Goal: Task Accomplishment & Management: Manage account settings

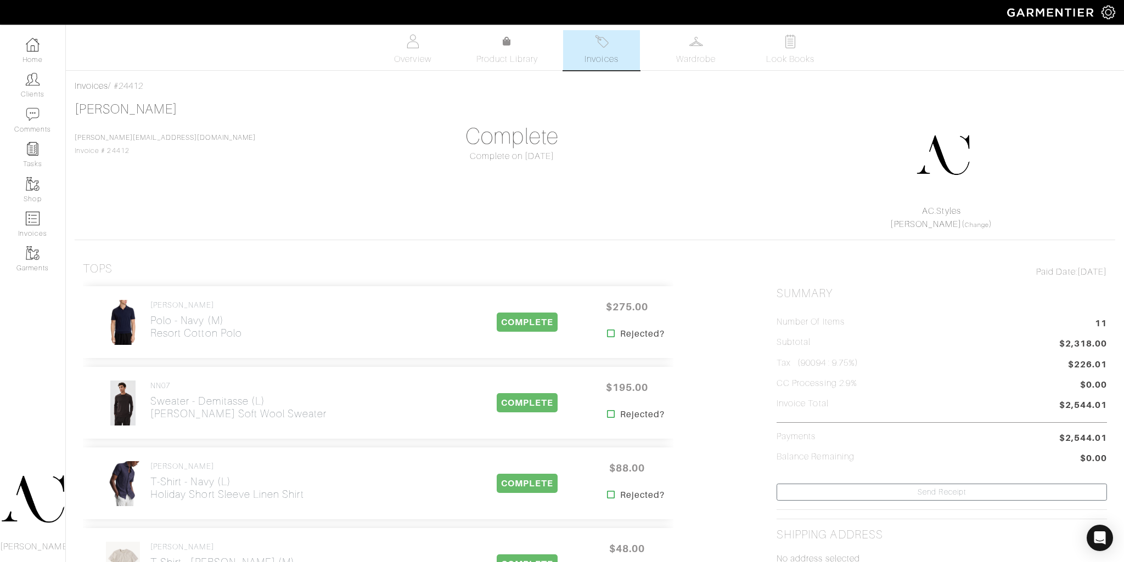
click at [595, 48] on img at bounding box center [602, 42] width 14 height 14
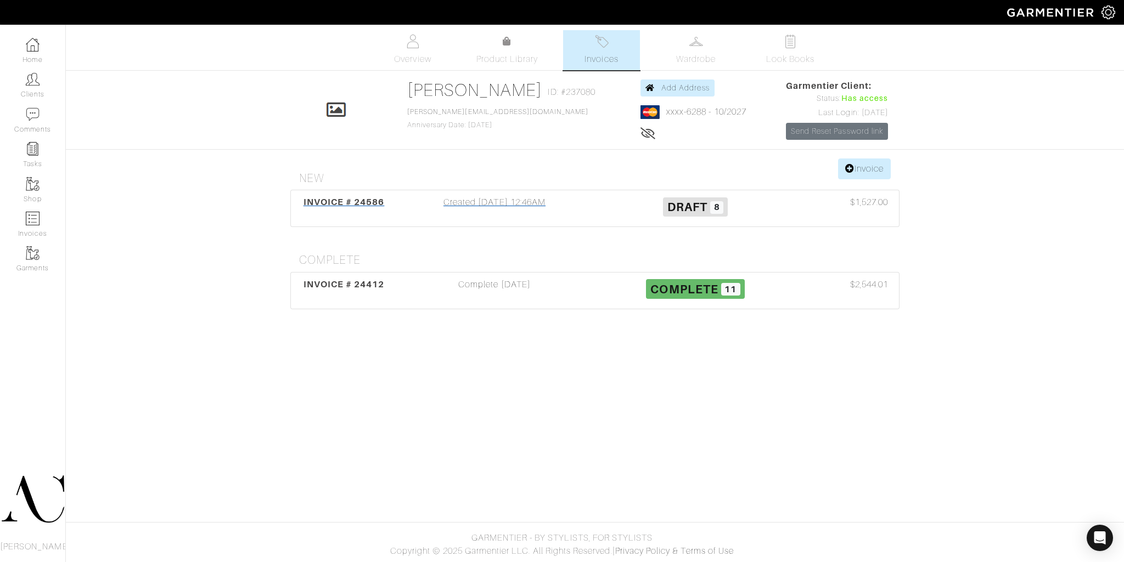
click at [346, 205] on span "INVOICE # 24586" at bounding box center [343, 202] width 81 height 10
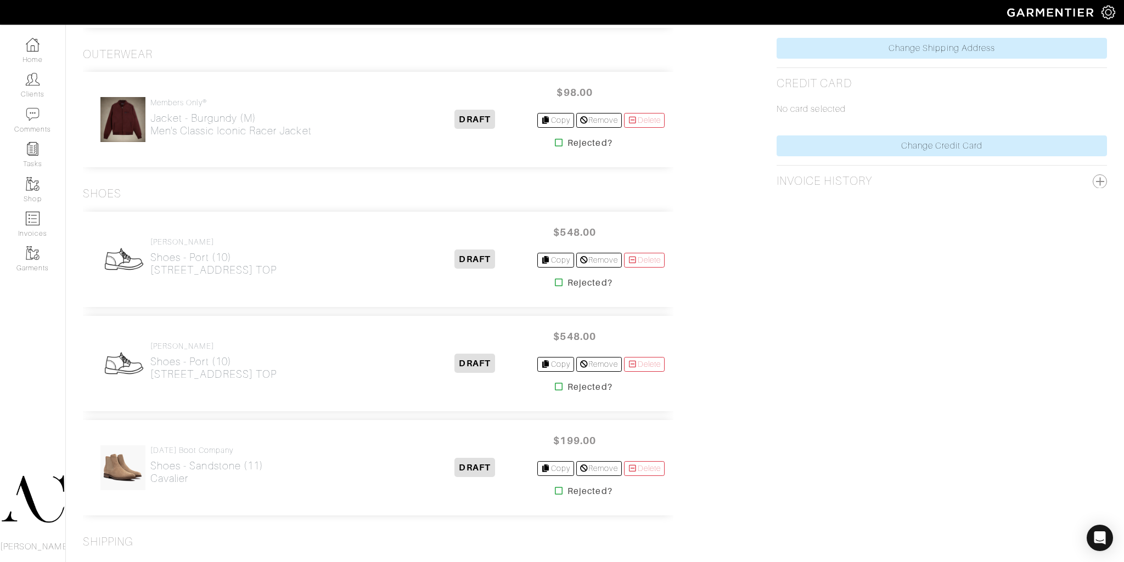
scroll to position [682, 0]
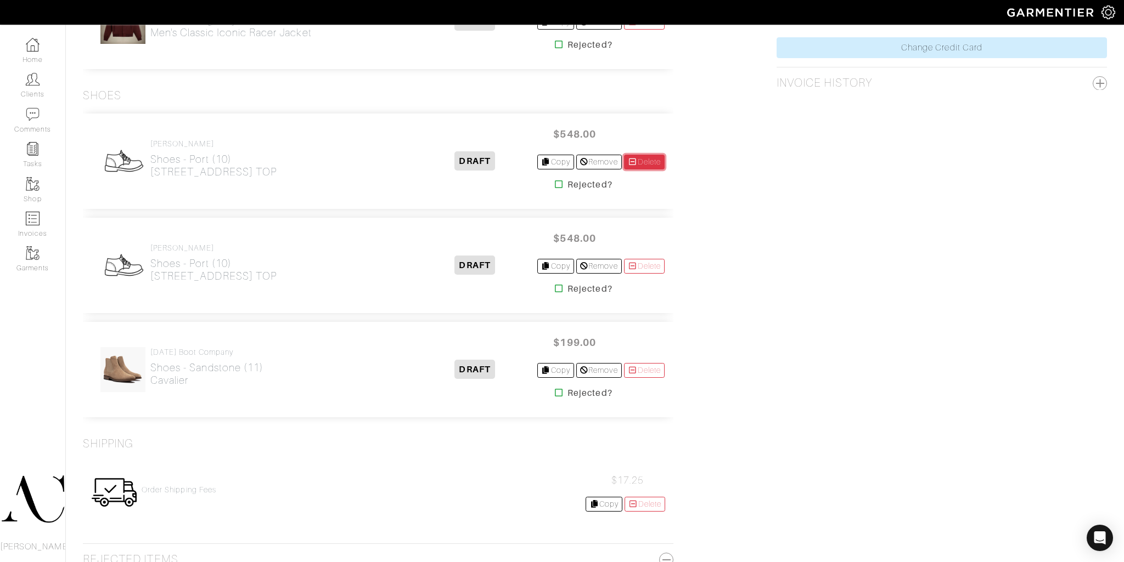
click at [650, 162] on link "Delete" at bounding box center [644, 162] width 41 height 15
